Goal: Task Accomplishment & Management: Manage account settings

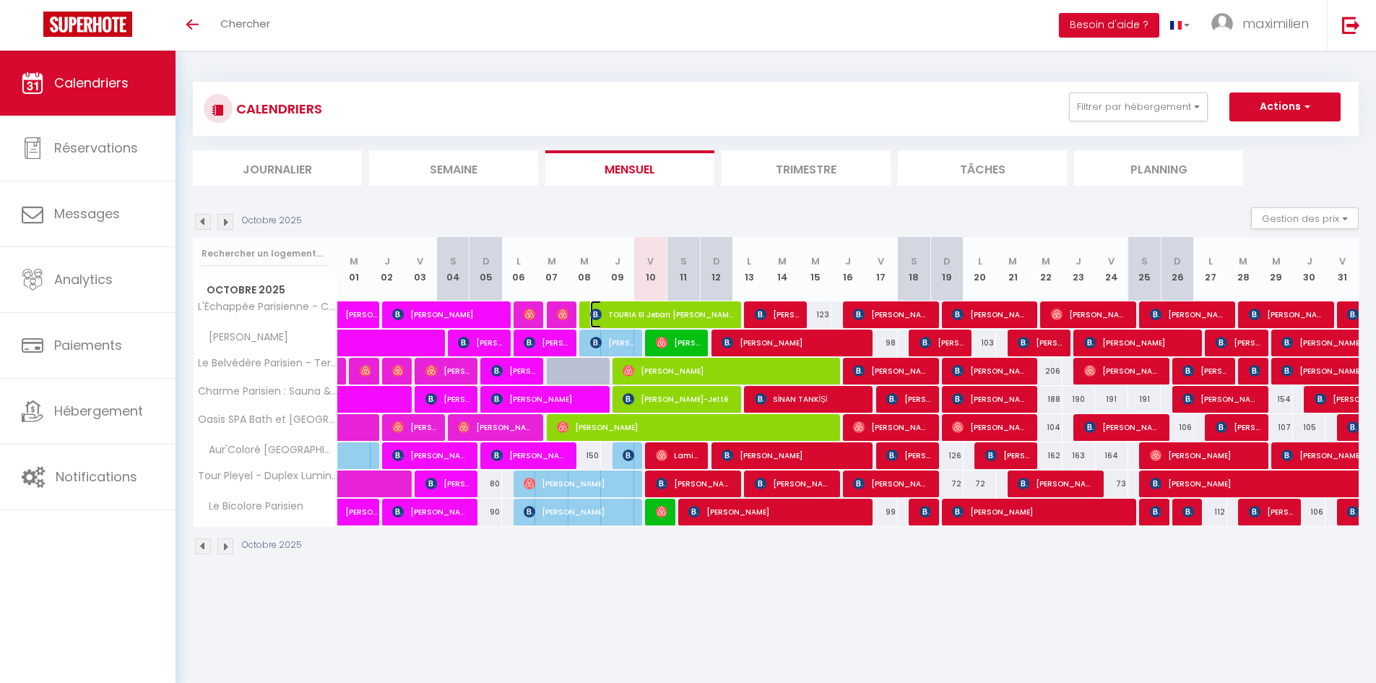
click at [651, 320] on span "TOURIA El Jebari [PERSON_NAME]" at bounding box center [662, 313] width 144 height 27
select select "OK"
select select "0"
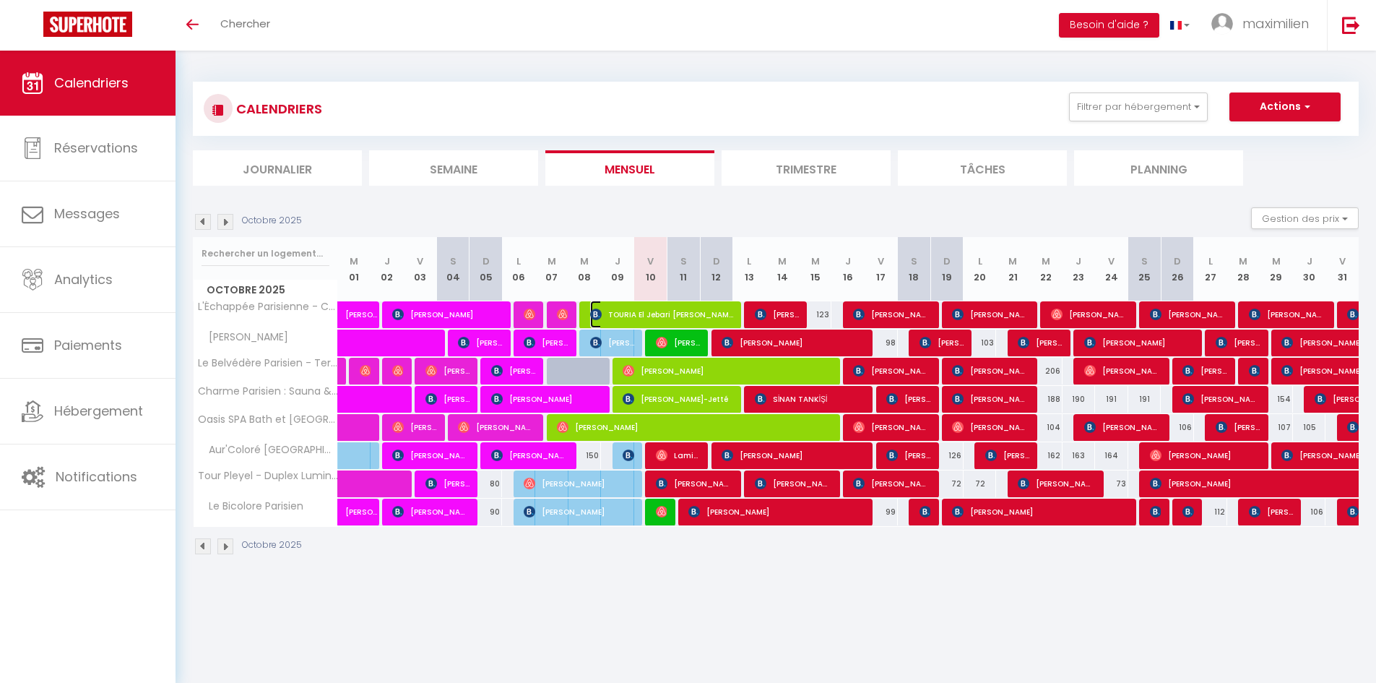
select select "1"
select select
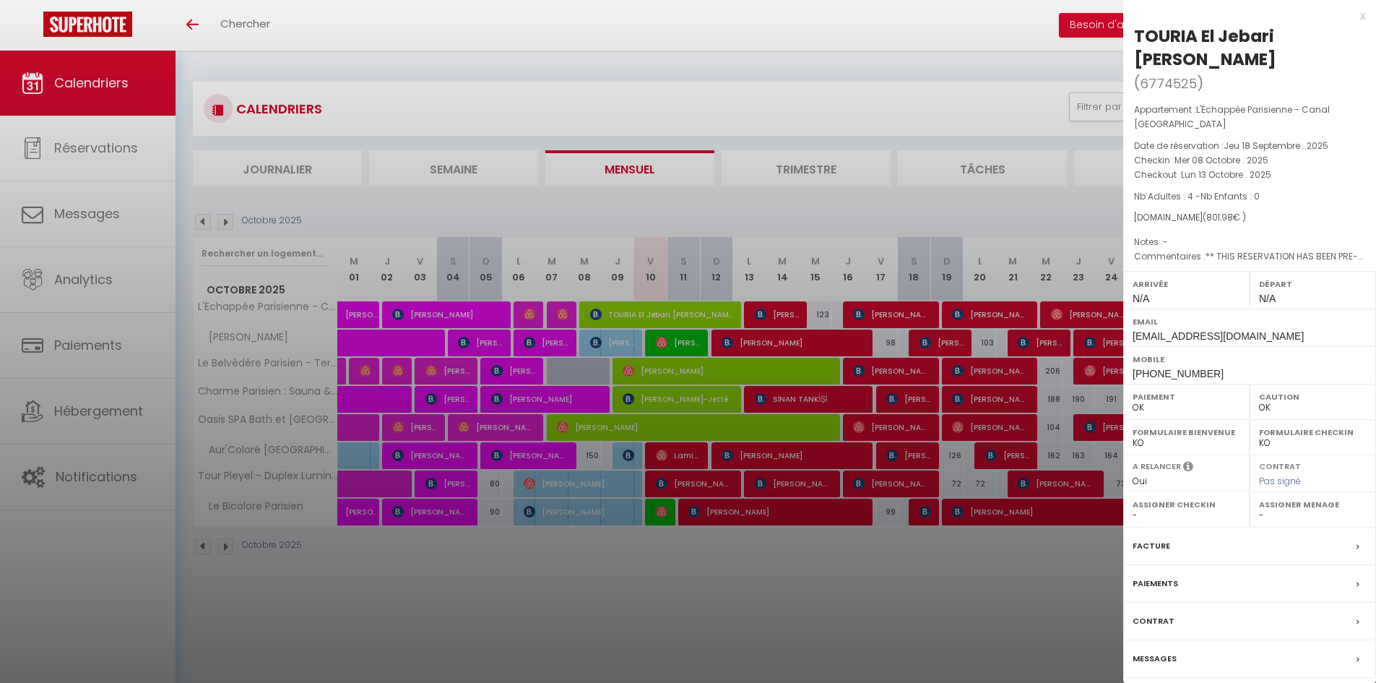
drag, startPoint x: 651, startPoint y: 320, endPoint x: 643, endPoint y: 322, distance: 8.2
click at [643, 322] on div at bounding box center [688, 341] width 1376 height 683
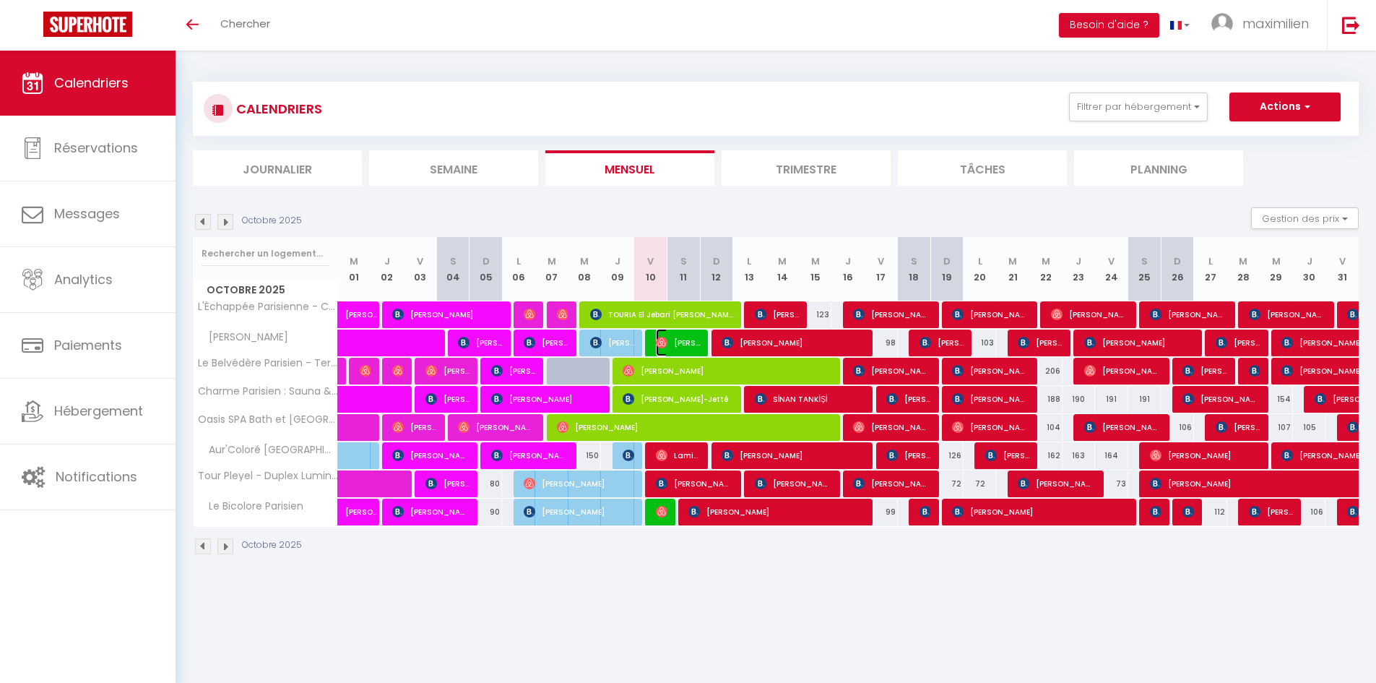
click at [675, 346] on span "[PERSON_NAME]" at bounding box center [678, 342] width 44 height 27
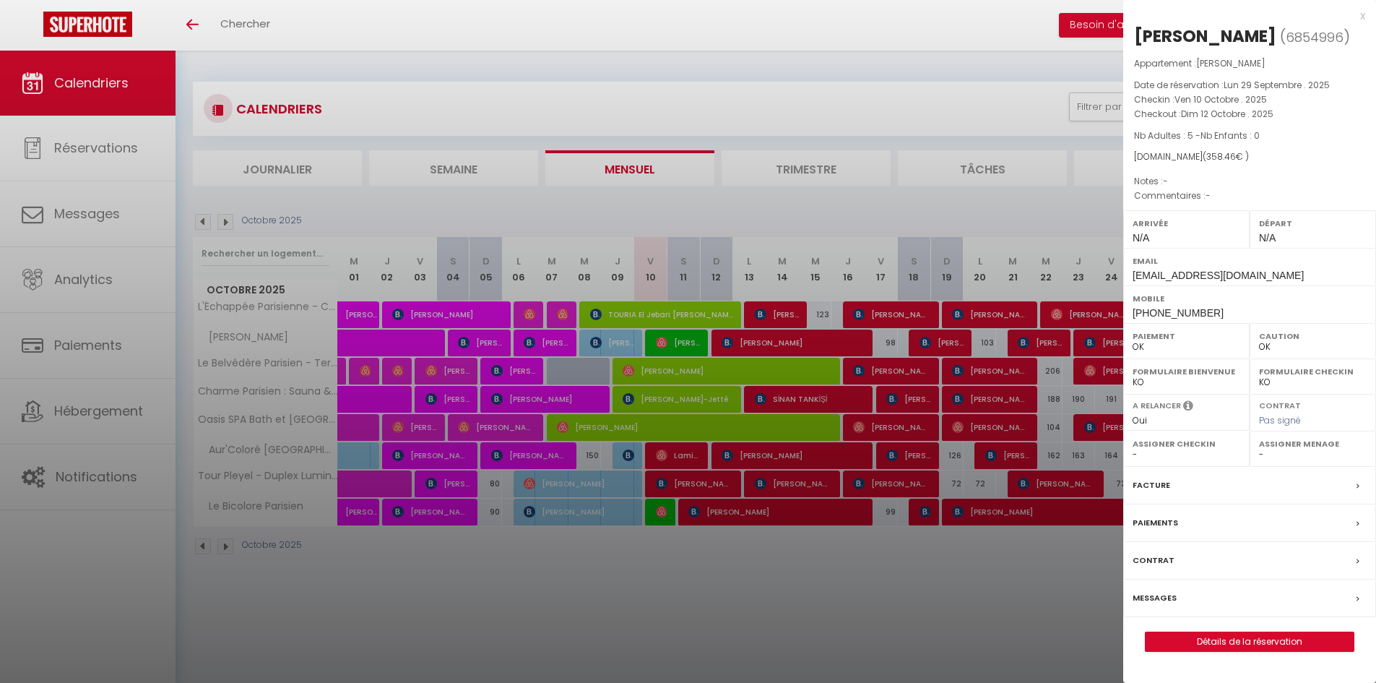
click at [675, 346] on div at bounding box center [688, 341] width 1376 height 683
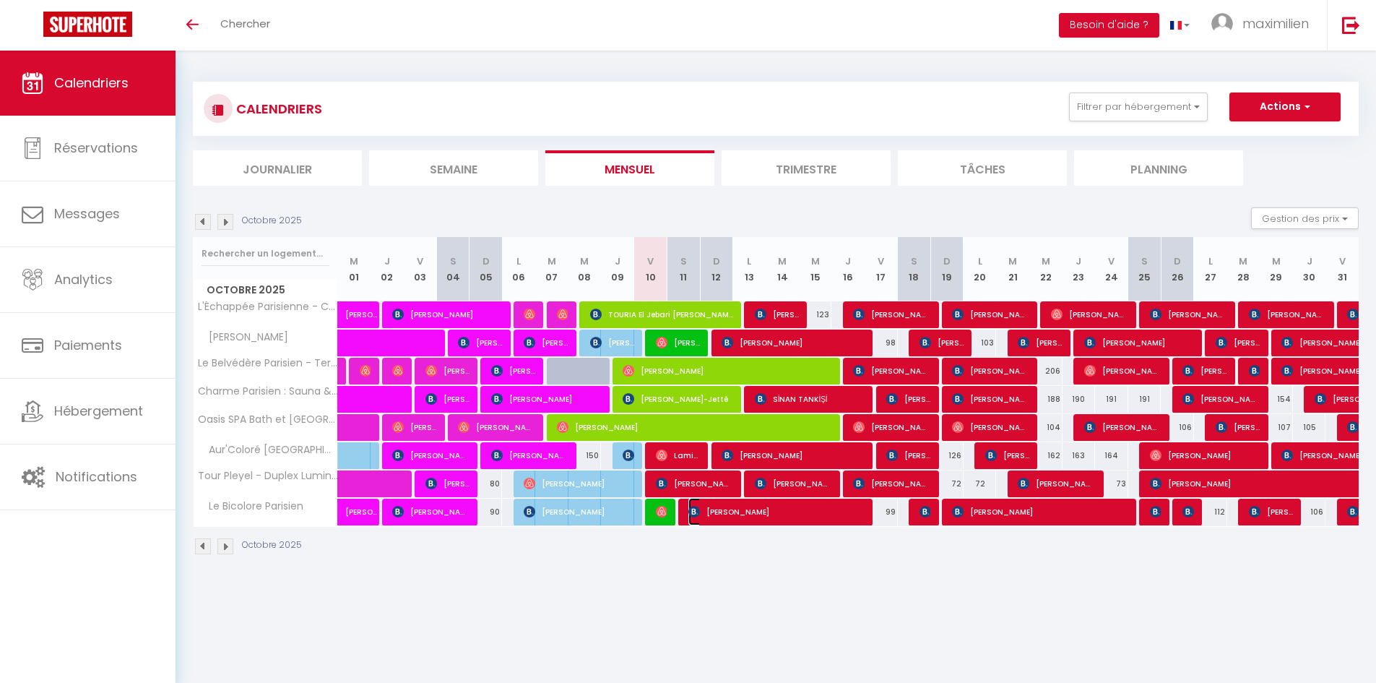
click at [758, 515] on span "[PERSON_NAME]" at bounding box center [776, 511] width 177 height 27
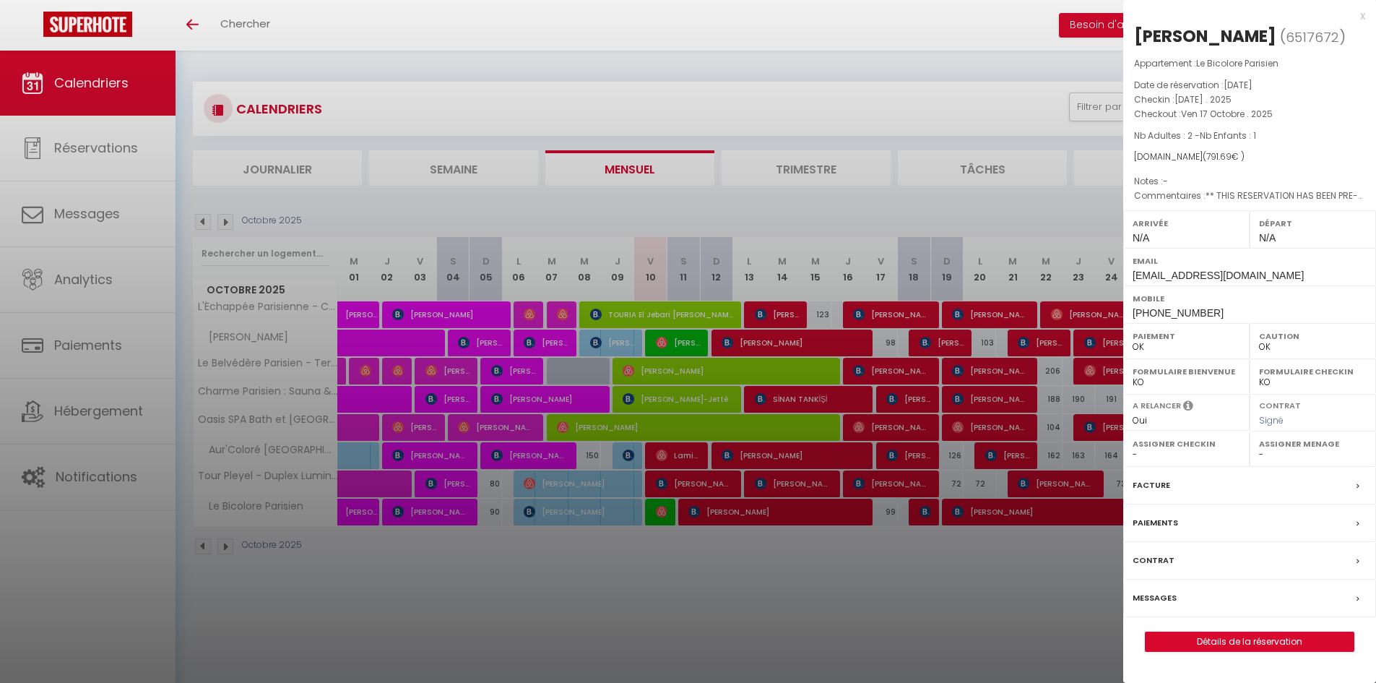
click at [758, 515] on div at bounding box center [688, 341] width 1376 height 683
